Goal: Check status: Check status

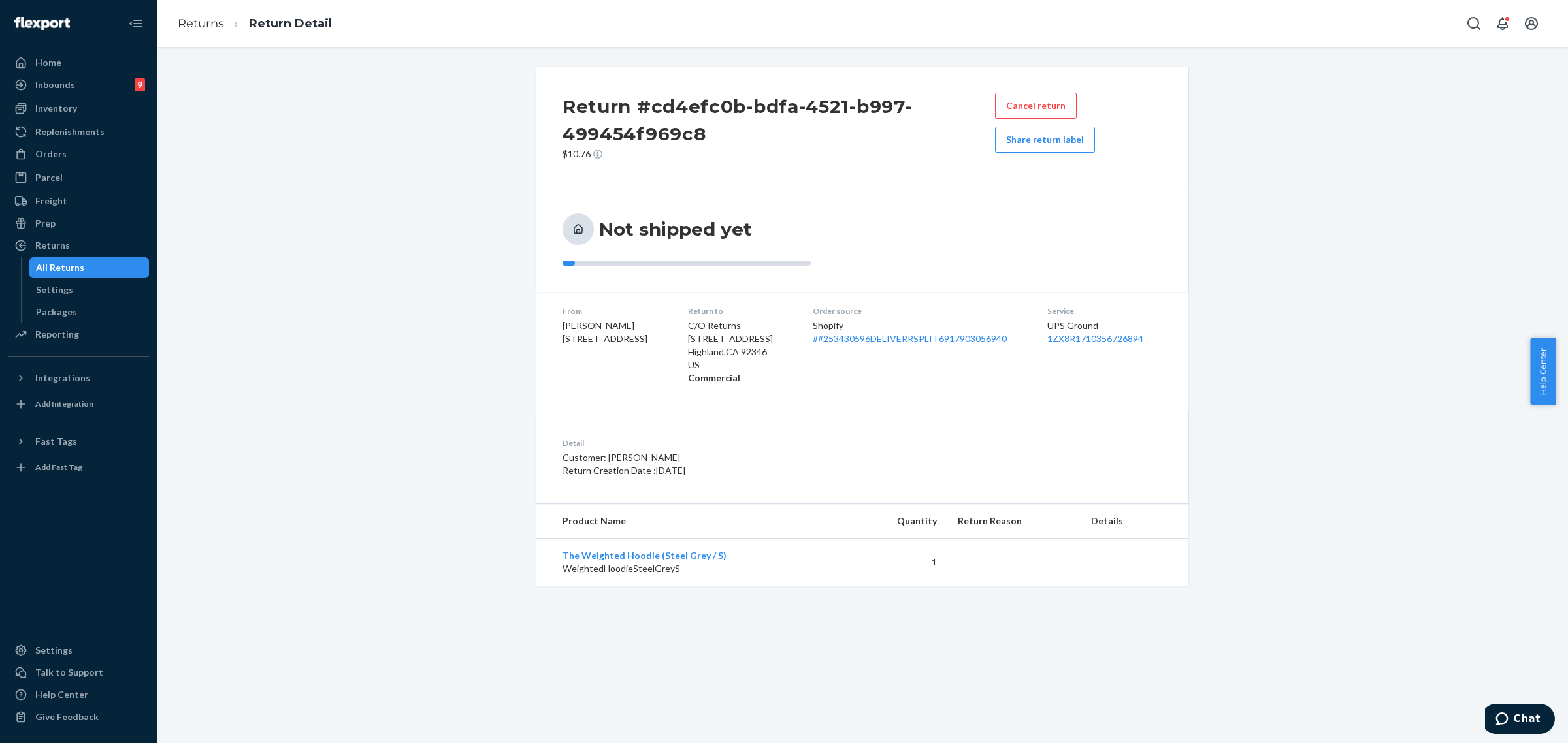
click at [57, 157] on div "Orders" at bounding box center [51, 154] width 31 height 13
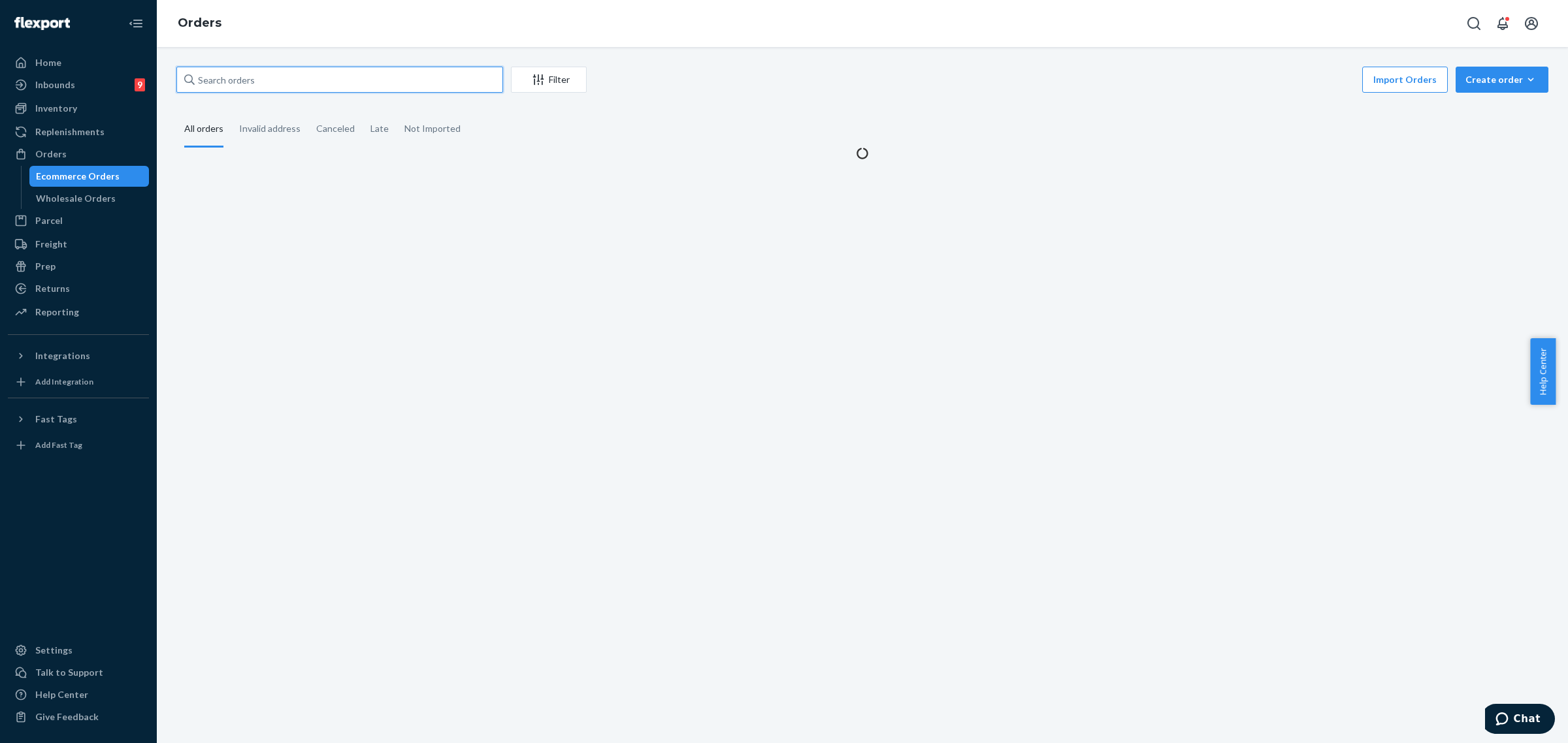
click at [247, 82] on input "text" at bounding box center [339, 80] width 327 height 26
paste input "Jaybee Hall"
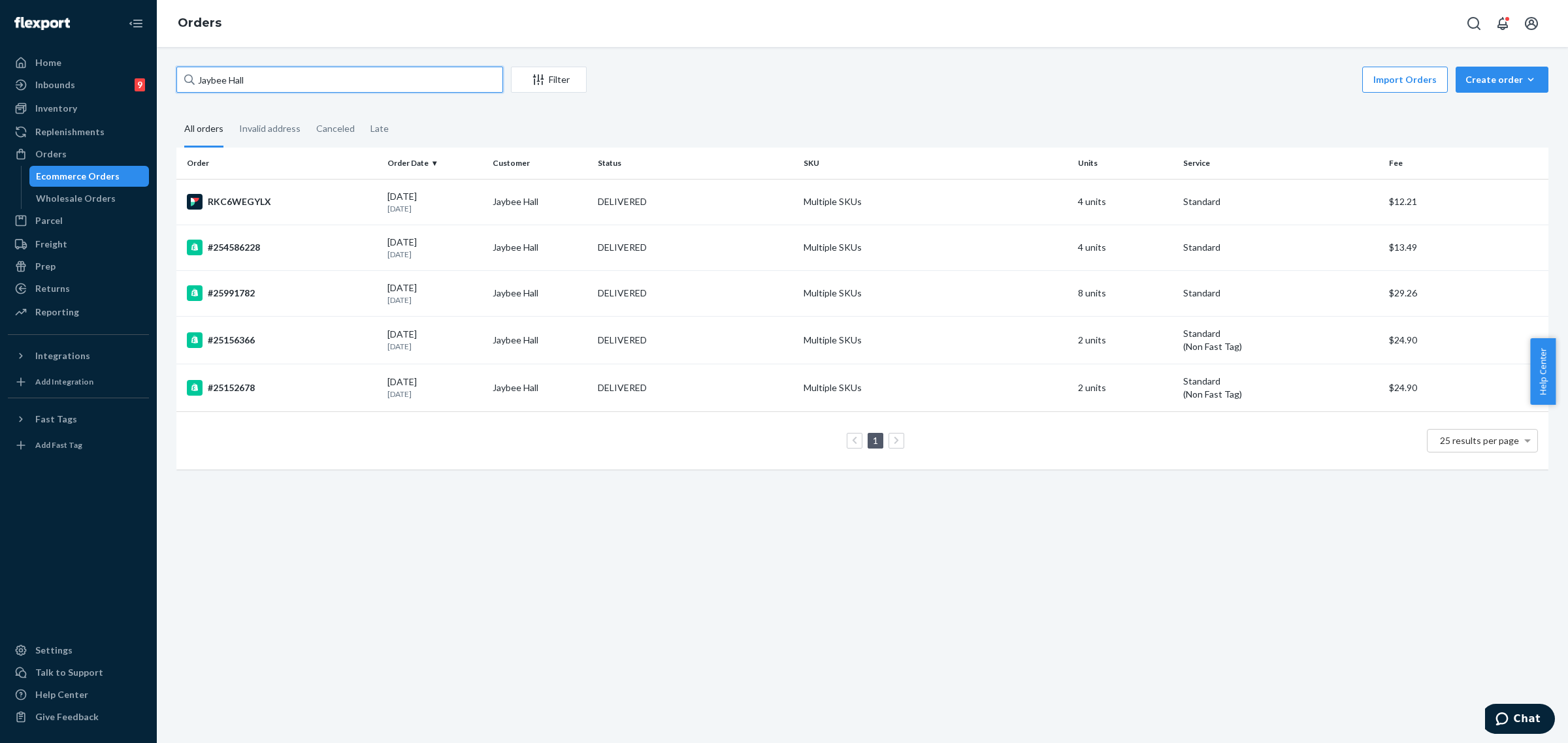
type input "Jaybee Hall"
click at [288, 202] on div "RKC6WEGYLX" at bounding box center [282, 202] width 190 height 16
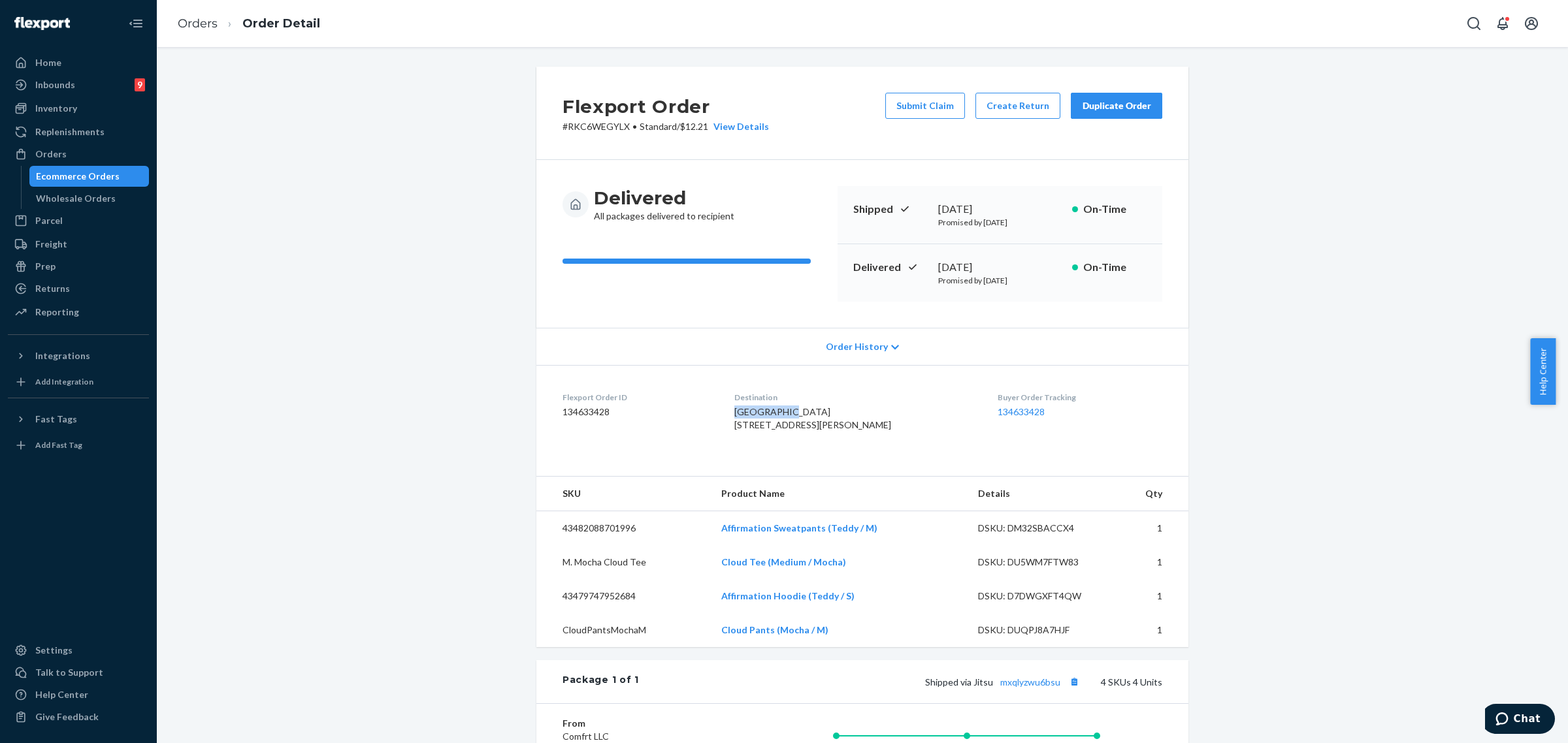
drag, startPoint x: 741, startPoint y: 416, endPoint x: 789, endPoint y: 415, distance: 48.0
click at [789, 415] on dl "Flexport Order ID 134633428 Destination [GEOGRAPHIC_DATA] [STREET_ADDRESS][PERS…" at bounding box center [862, 414] width 652 height 98
copy span "Jaybee Hall"
